Goal: Task Accomplishment & Management: Manage account settings

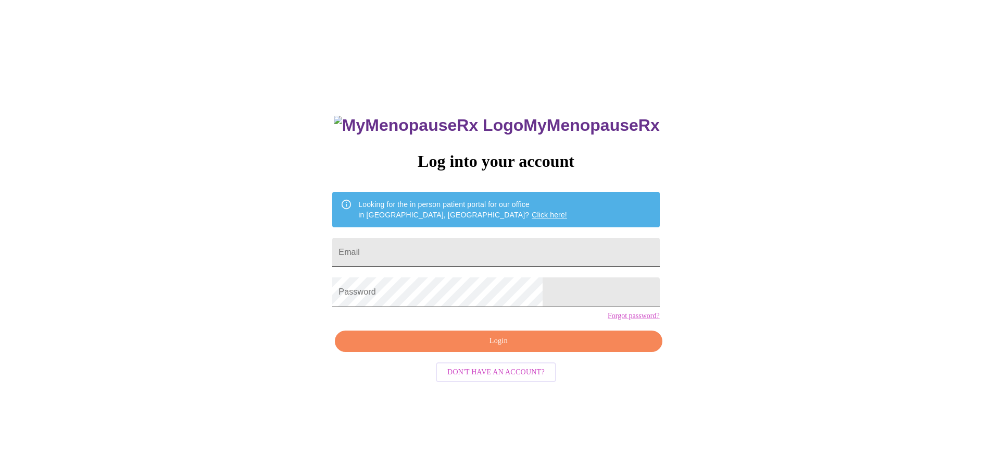
click at [497, 251] on input "Email" at bounding box center [495, 252] width 327 height 29
click at [532, 251] on input "jlawless@patriottalent.com" at bounding box center [495, 252] width 327 height 29
type input "jamielawless36@gmail.com"
click at [518, 347] on span "Login" at bounding box center [498, 340] width 303 height 13
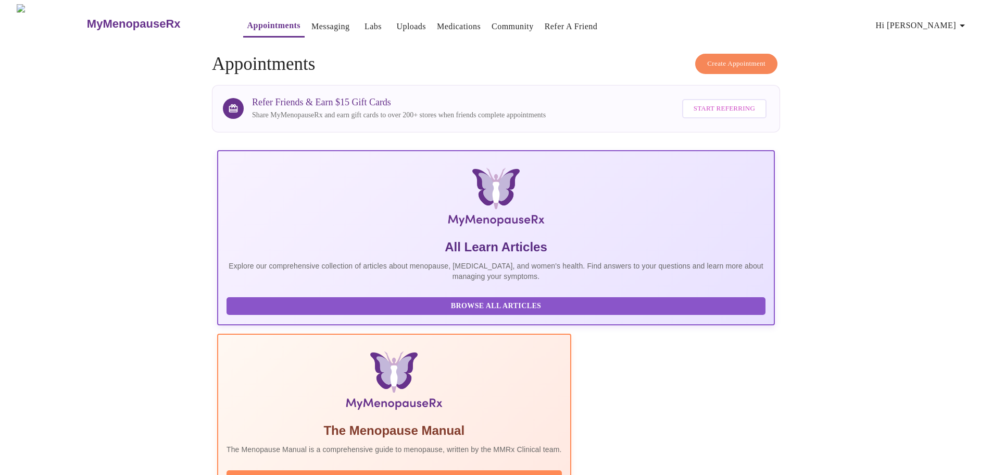
click at [967, 19] on icon "button" at bounding box center [963, 25] width 13 height 13
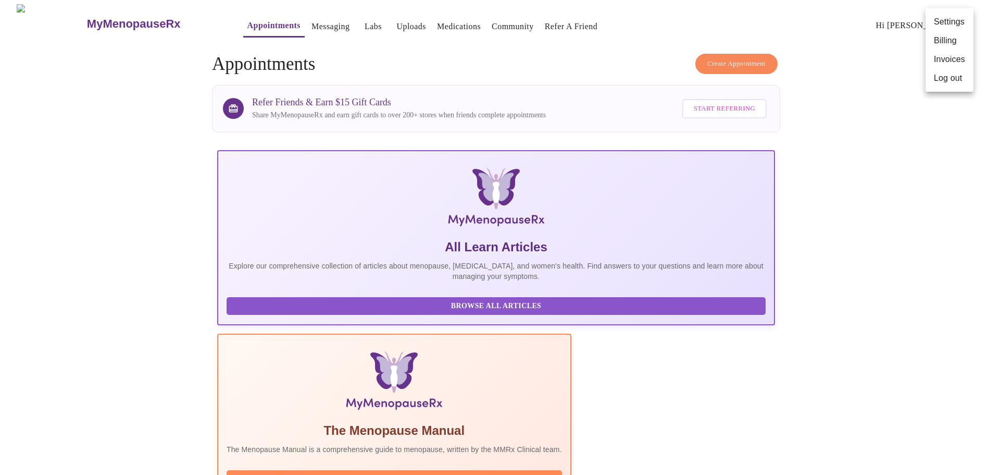
click at [962, 42] on li "Billing" at bounding box center [950, 40] width 48 height 19
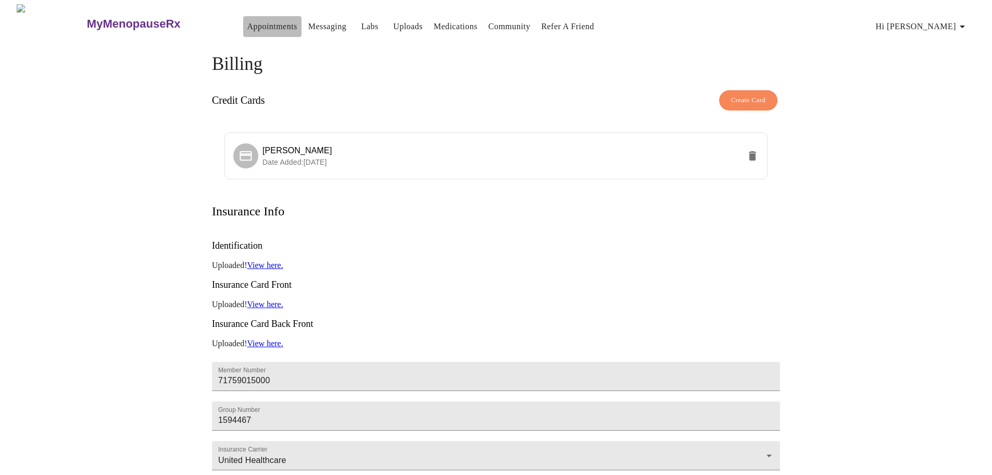
click at [247, 23] on link "Appointments" at bounding box center [272, 26] width 50 height 15
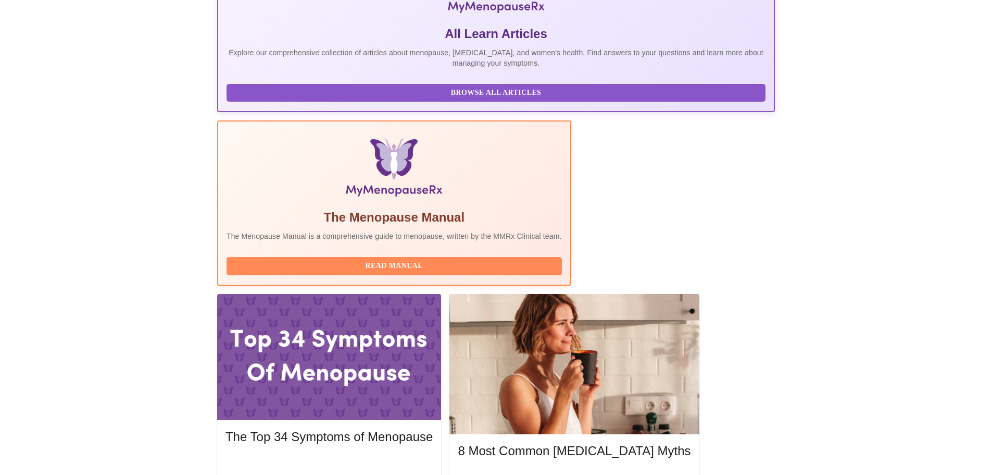
scroll to position [214, 0]
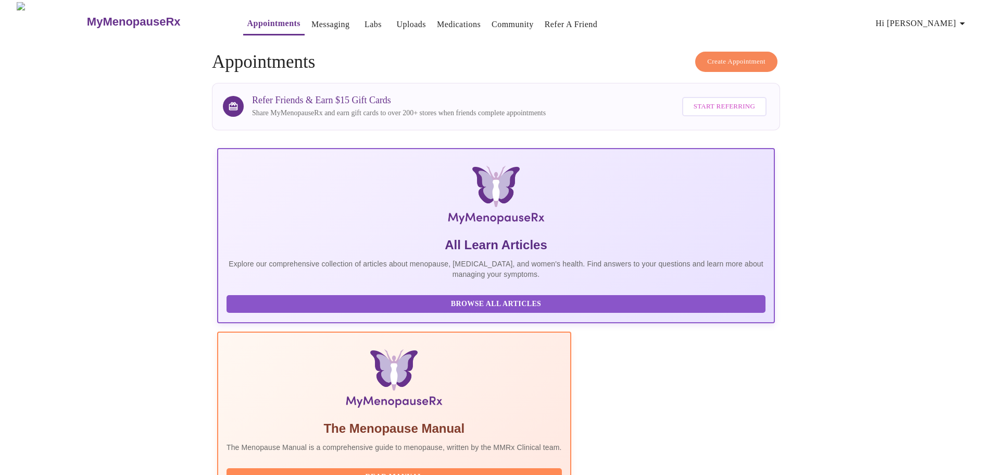
scroll to position [0, 0]
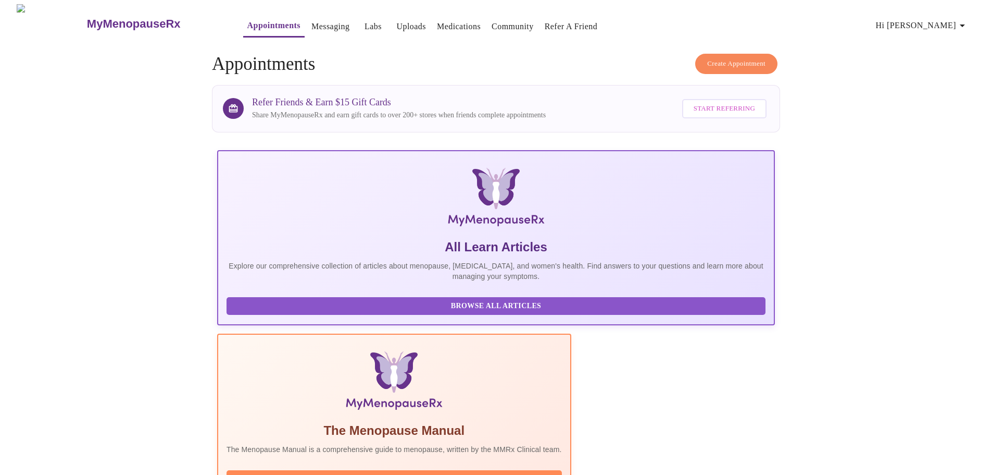
click at [951, 24] on span "Hi Jamie" at bounding box center [922, 25] width 93 height 15
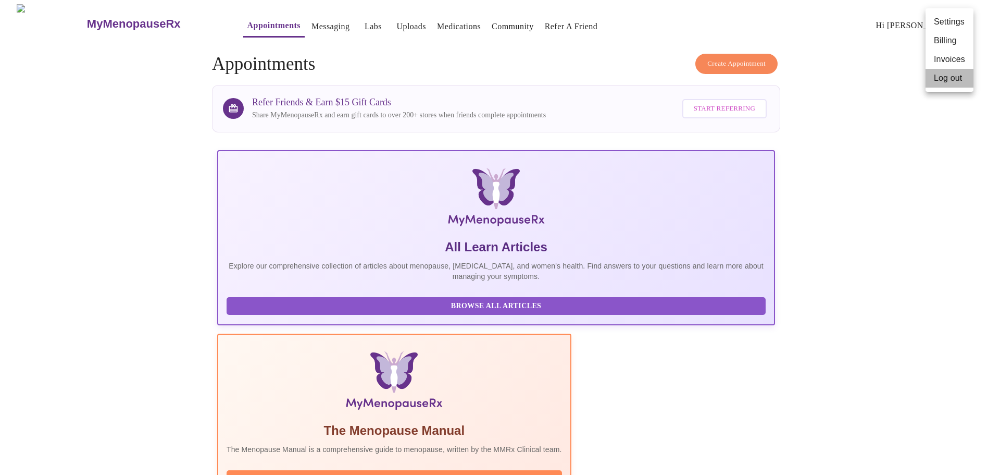
click at [948, 84] on li "Log out" at bounding box center [950, 78] width 48 height 19
